Goal: Manage account settings

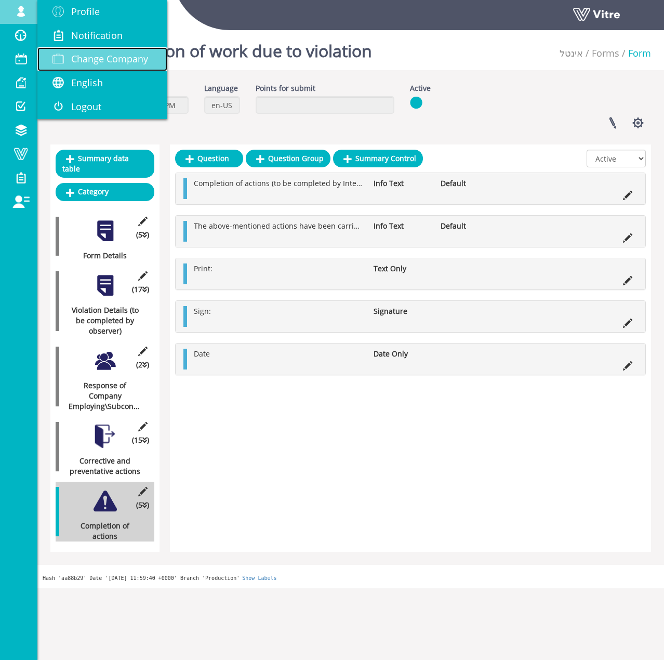
click at [99, 55] on span "Change Company" at bounding box center [109, 59] width 77 height 12
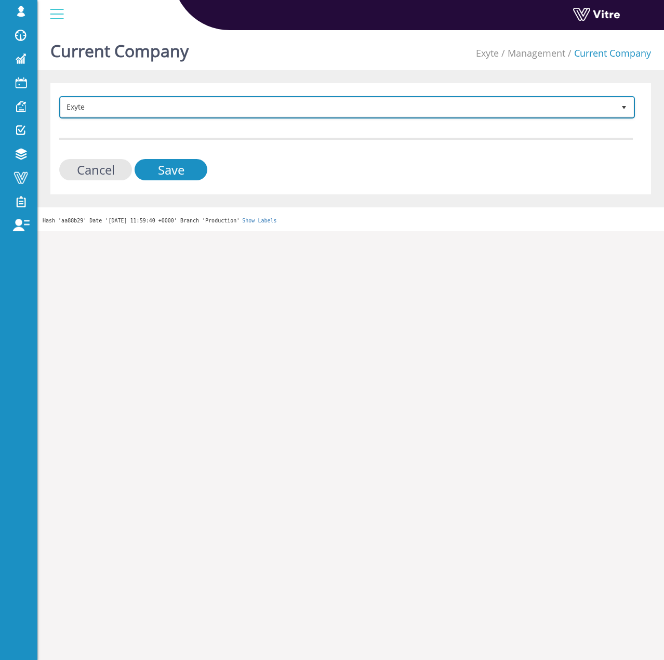
click at [252, 105] on span "Exyte" at bounding box center [338, 107] width 554 height 19
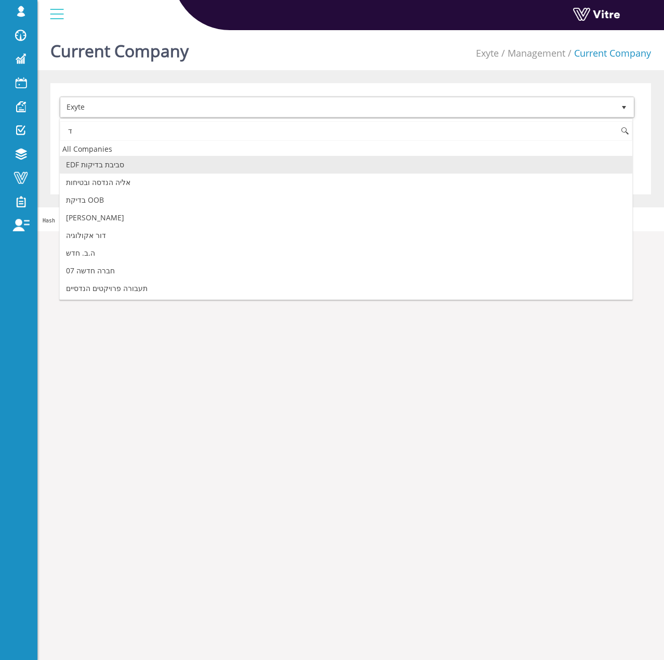
click at [190, 130] on input "ד" at bounding box center [346, 131] width 573 height 20
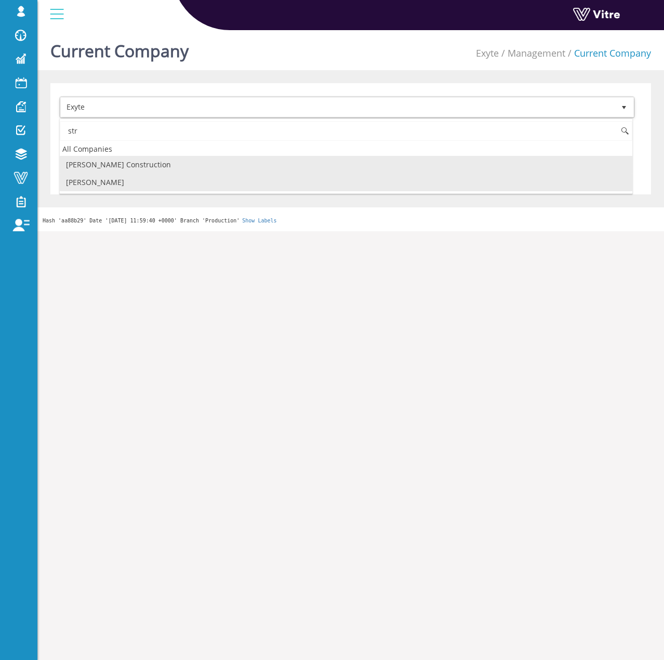
click at [103, 180] on li "Strauss Israel" at bounding box center [346, 183] width 573 height 18
type input "str"
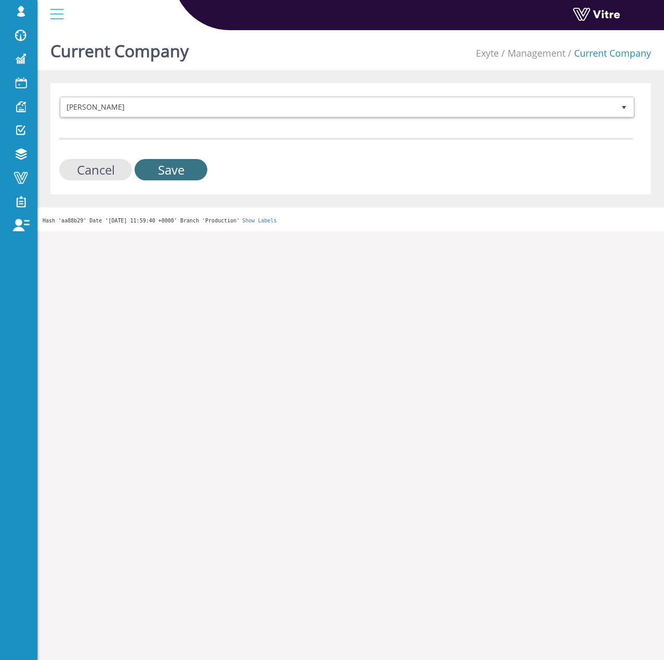
click at [164, 177] on input "Save" at bounding box center [171, 169] width 73 height 21
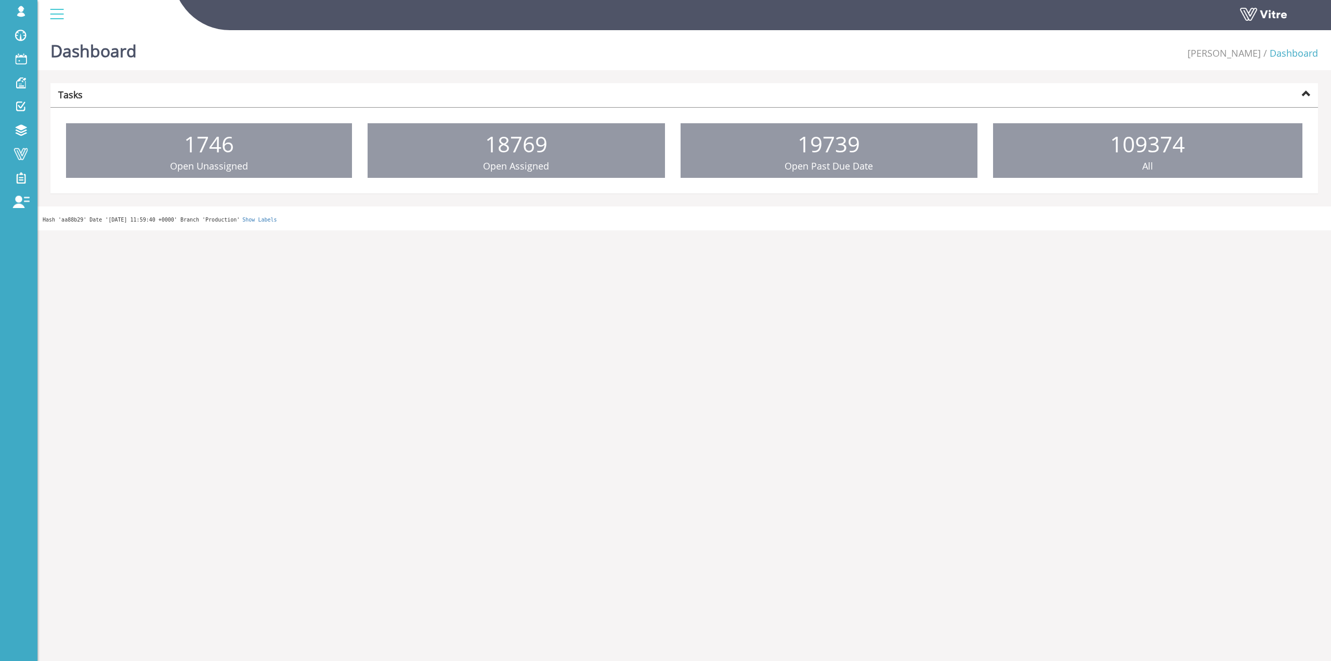
drag, startPoint x: 130, startPoint y: 59, endPoint x: 171, endPoint y: 44, distance: 43.1
click at [0, 0] on span "Change Company" at bounding box center [0, 0] width 0 height 0
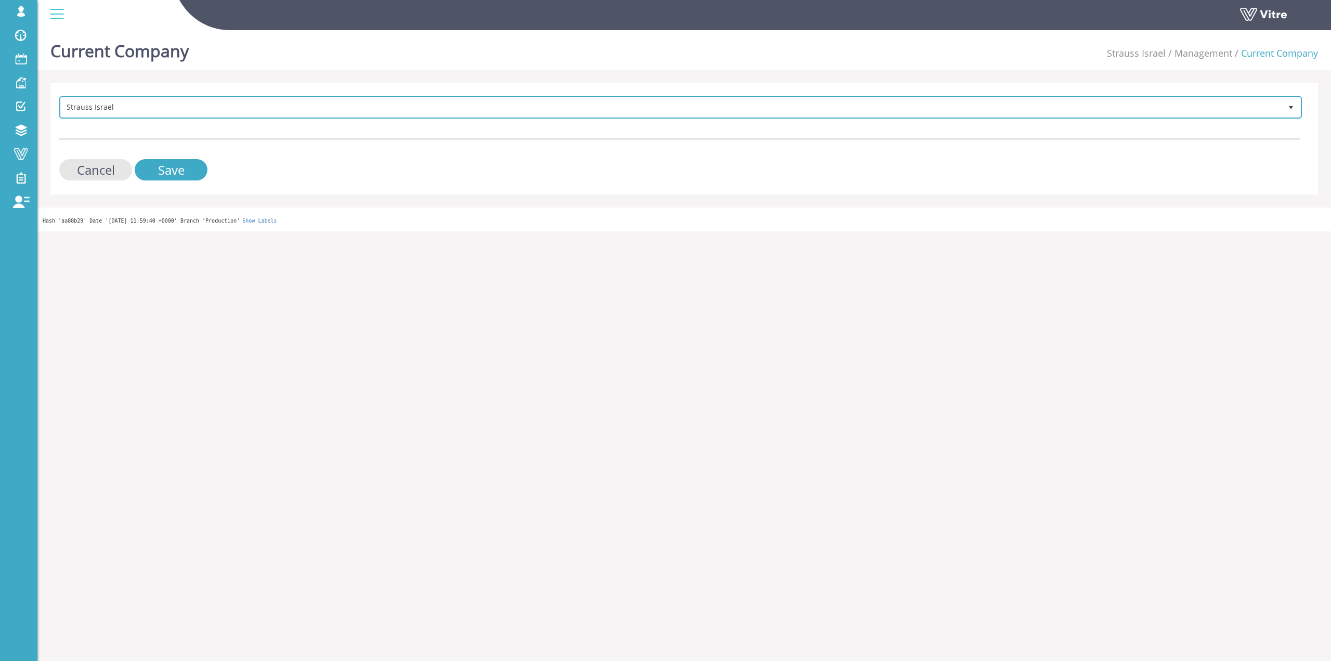
click at [271, 115] on span "Strauss Israel" at bounding box center [671, 107] width 1221 height 19
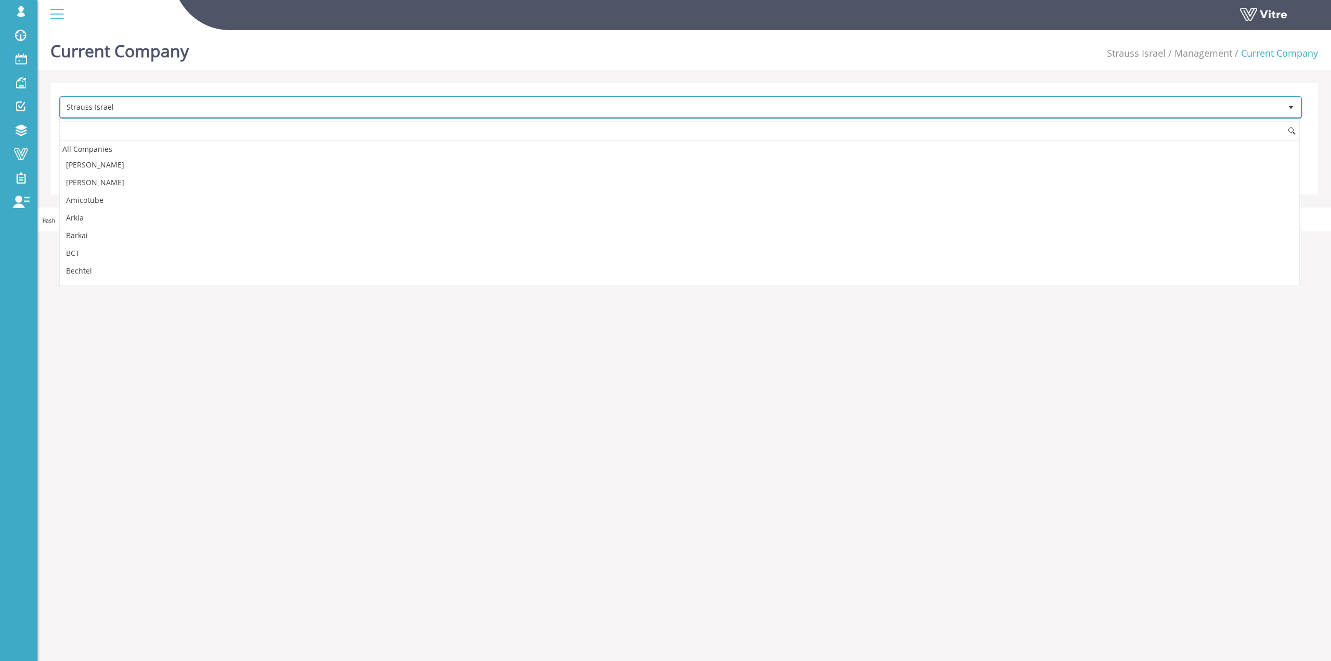
scroll to position [1234, 0]
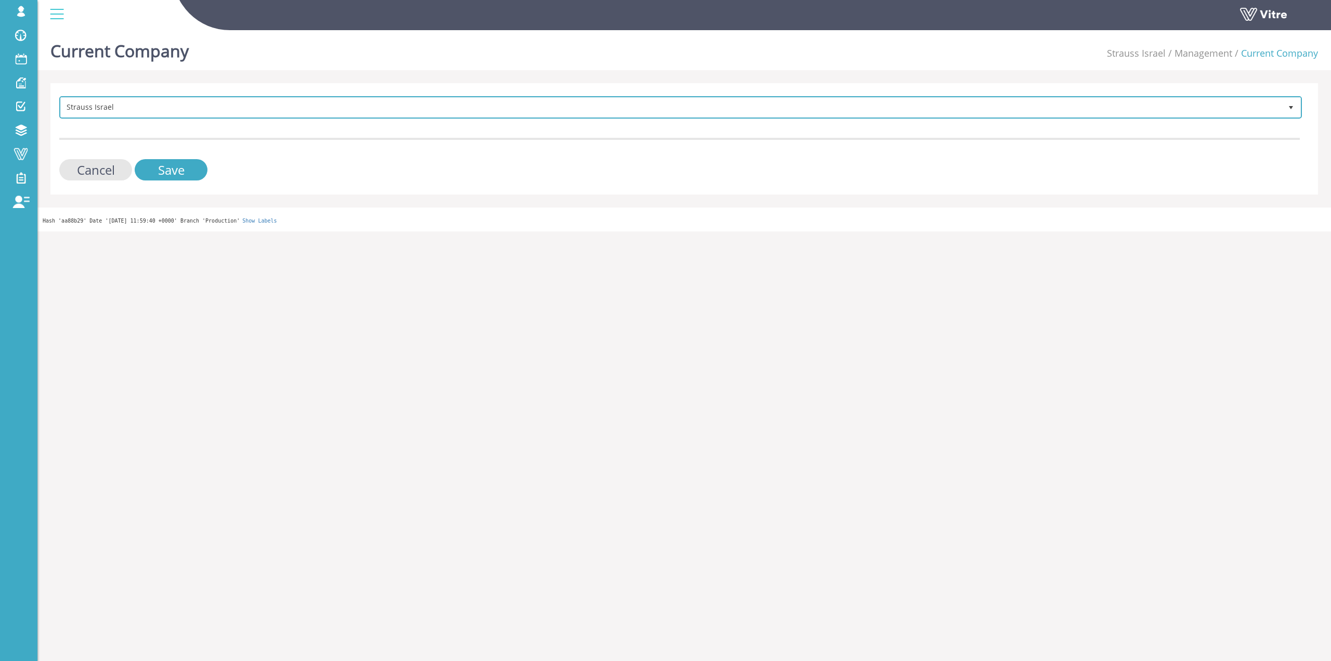
click at [106, 115] on span "Strauss Israel" at bounding box center [671, 107] width 1221 height 19
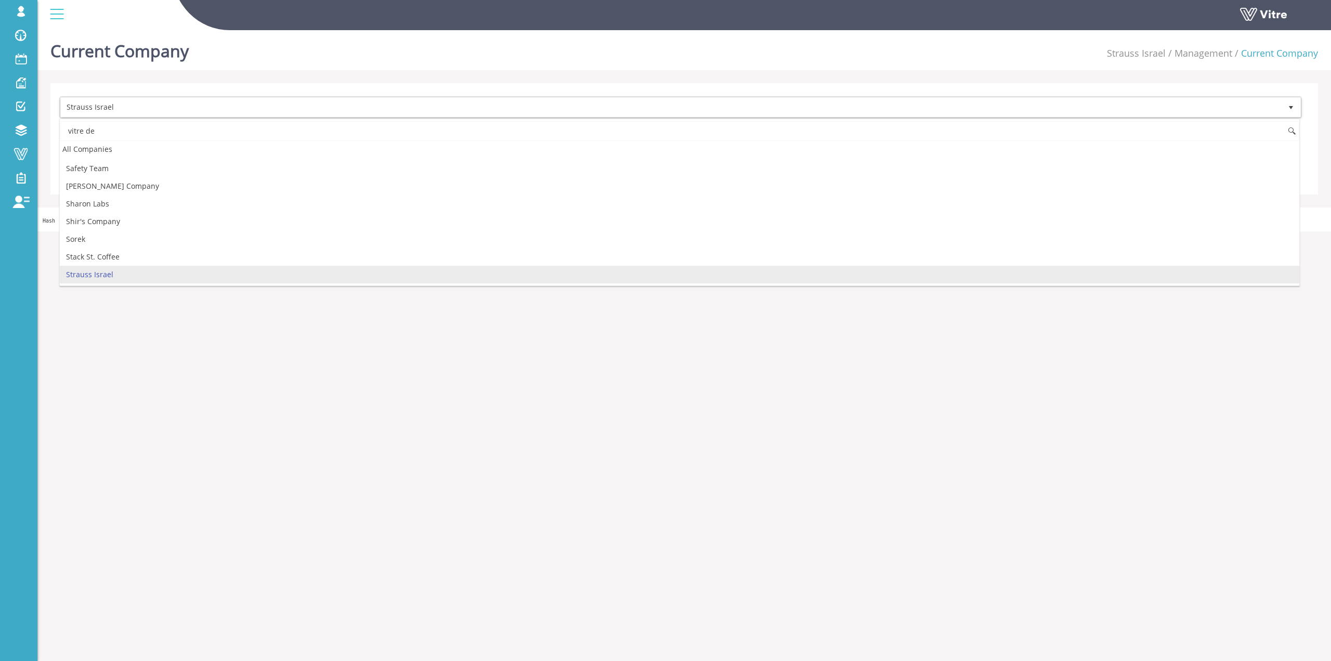
scroll to position [0, 0]
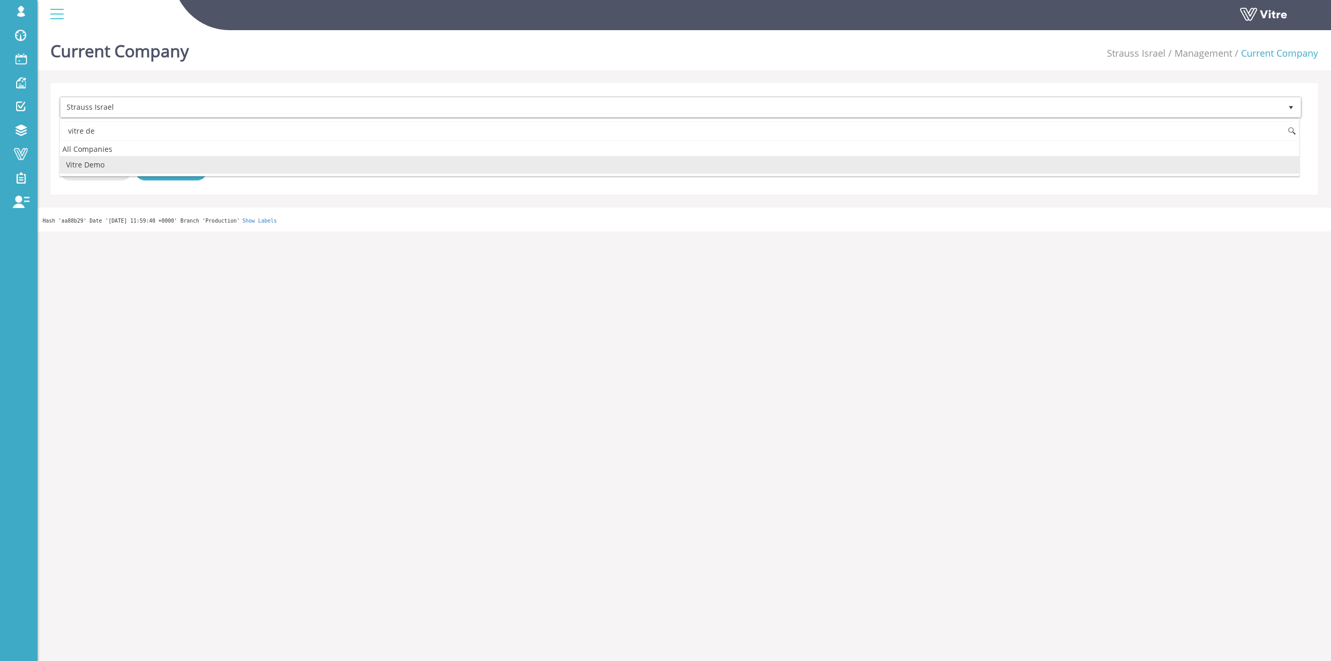
click at [109, 170] on li "Vitre Demo" at bounding box center [679, 165] width 1239 height 18
type input "vitre de"
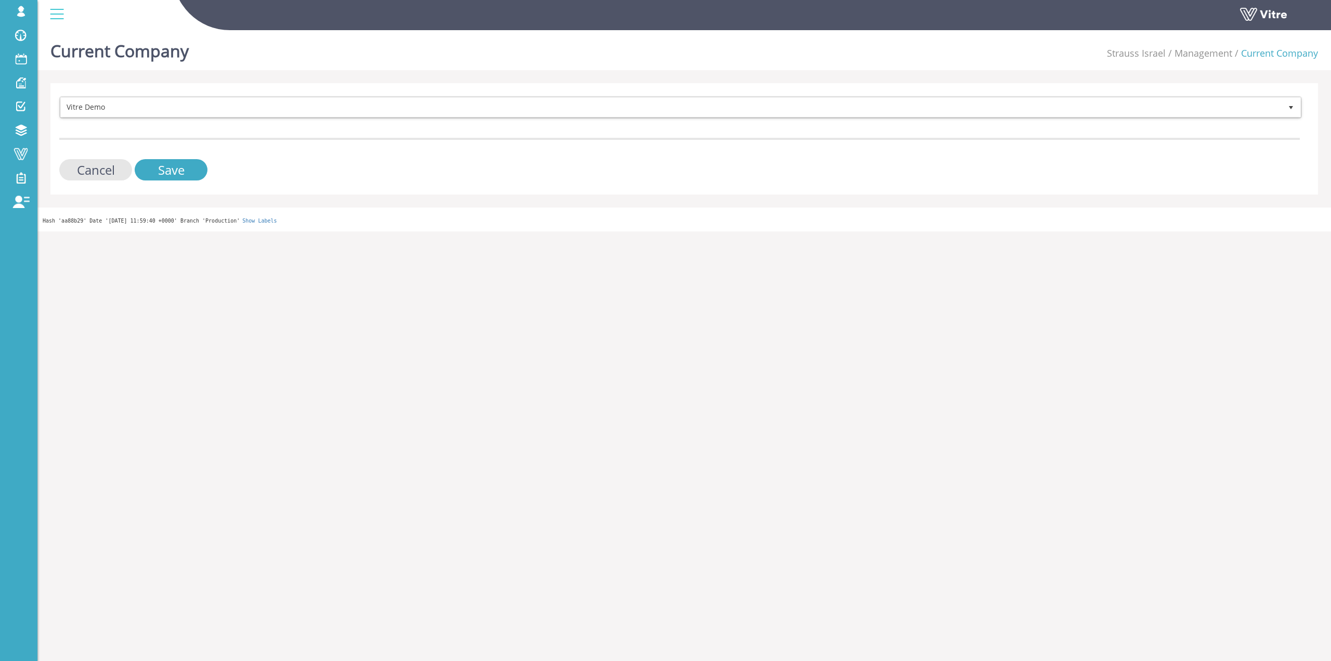
click at [134, 168] on div "Cancel Save" at bounding box center [679, 169] width 1240 height 21
click at [136, 166] on input "Save" at bounding box center [171, 169] width 73 height 21
